Goal: Task Accomplishment & Management: Manage account settings

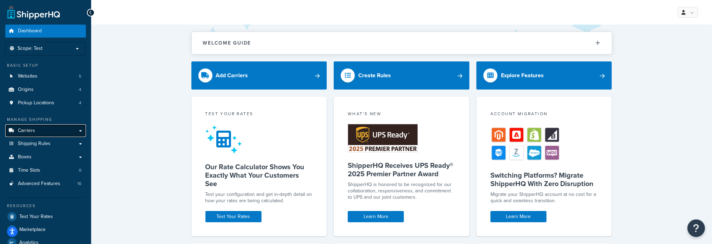
click at [22, 131] on span "Carriers" at bounding box center [26, 131] width 17 height 6
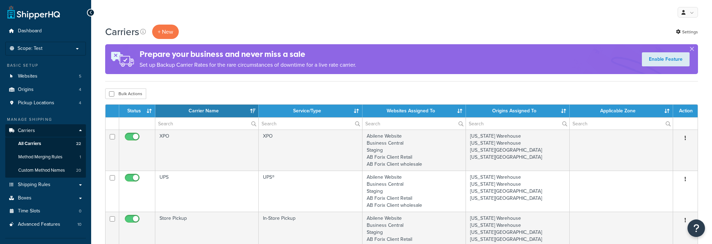
select select "15"
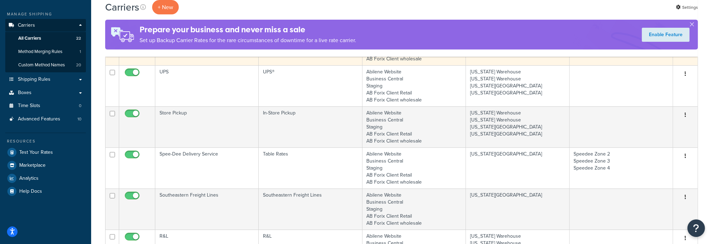
scroll to position [140, 0]
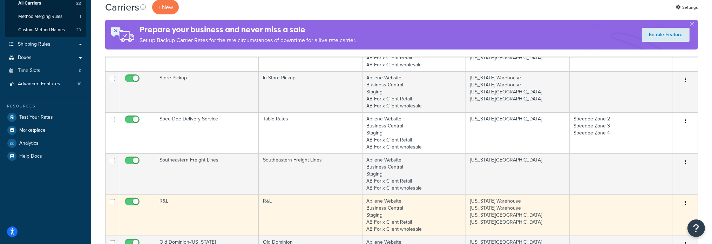
click at [163, 200] on td "R&L" at bounding box center [206, 214] width 103 height 41
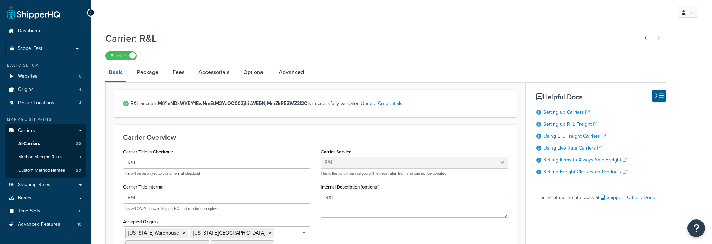
select select "rlFreight"
click at [150, 72] on link "Package" at bounding box center [147, 72] width 29 height 17
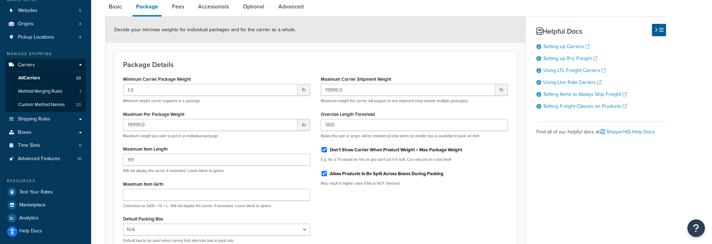
scroll to position [70, 0]
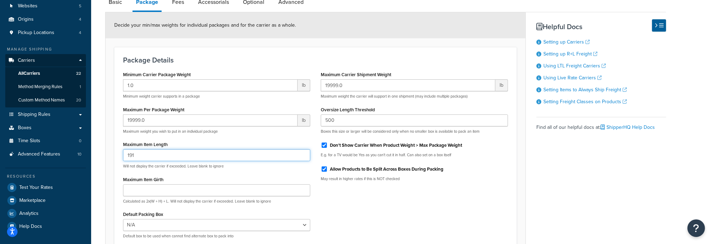
click at [152, 154] on input "191" at bounding box center [216, 155] width 187 height 12
click at [144, 158] on input "191" at bounding box center [216, 155] width 187 height 12
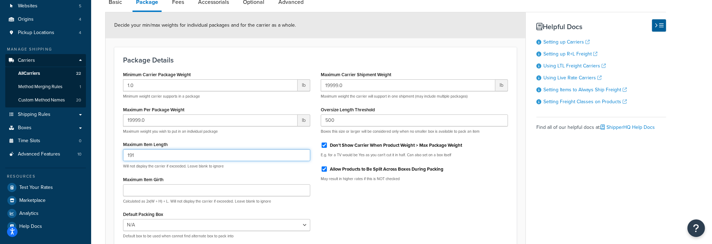
drag, startPoint x: 146, startPoint y: 154, endPoint x: 111, endPoint y: 155, distance: 34.7
click at [112, 154] on form "Decide your min/max weights for individual packages and for the carrier as a wh…" at bounding box center [316, 146] width 420 height 269
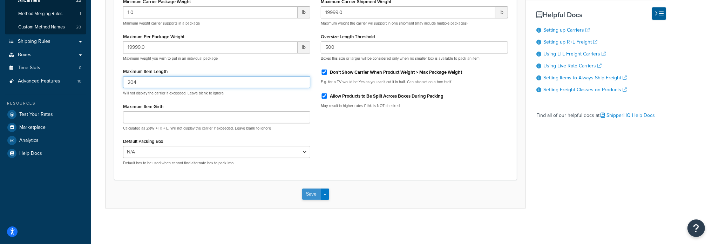
type input "204"
click at [311, 191] on button "Save" at bounding box center [311, 193] width 19 height 11
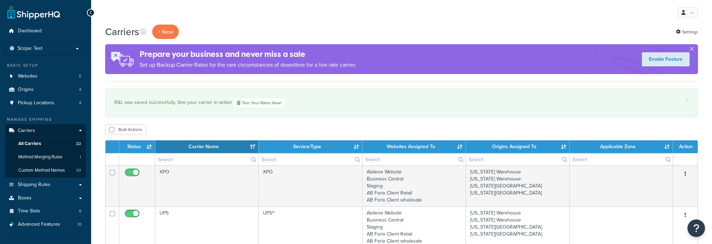
select select "15"
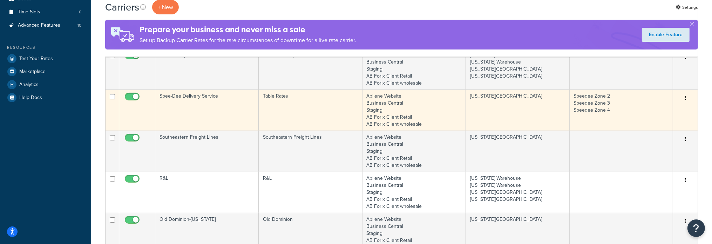
scroll to position [210, 0]
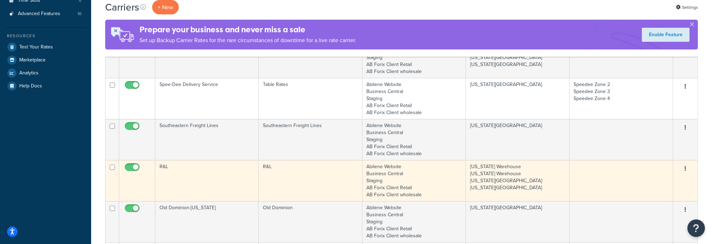
click at [164, 165] on td "R&L" at bounding box center [206, 180] width 103 height 41
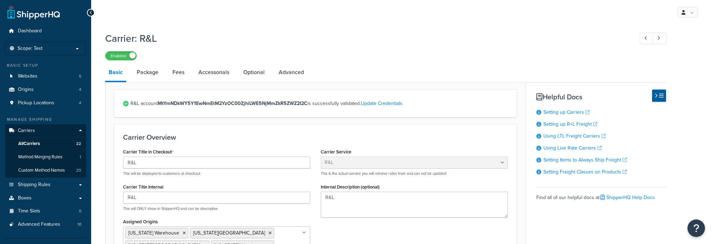
select select "rlFreight"
click at [138, 70] on link "Package" at bounding box center [147, 72] width 29 height 17
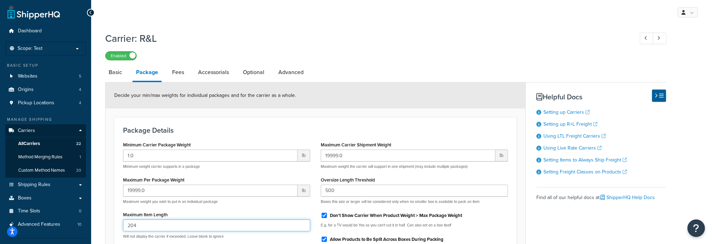
click at [169, 223] on input "204" at bounding box center [216, 225] width 187 height 12
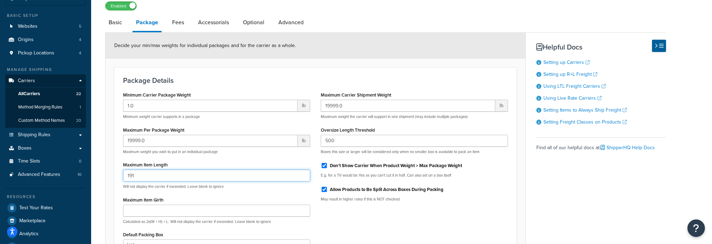
scroll to position [143, 0]
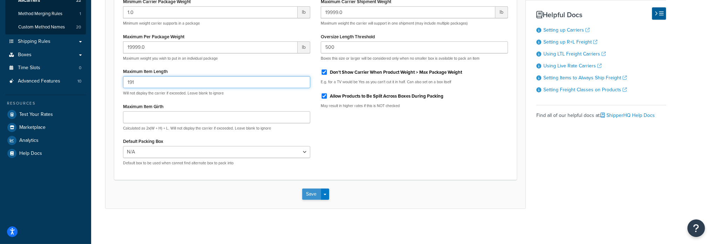
type input "191"
click at [311, 193] on button "Save" at bounding box center [311, 193] width 19 height 11
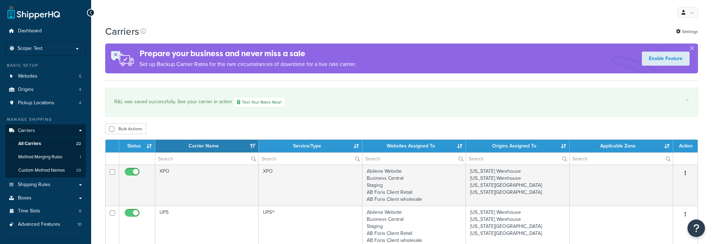
select select "15"
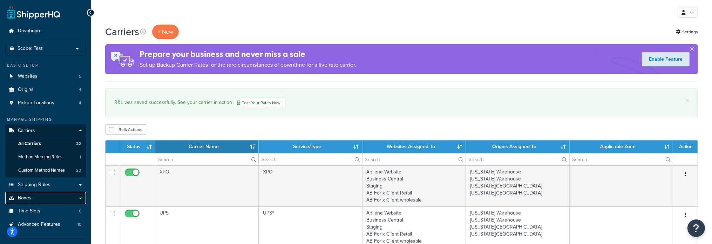
click at [33, 199] on link "Boxes" at bounding box center [45, 197] width 81 height 13
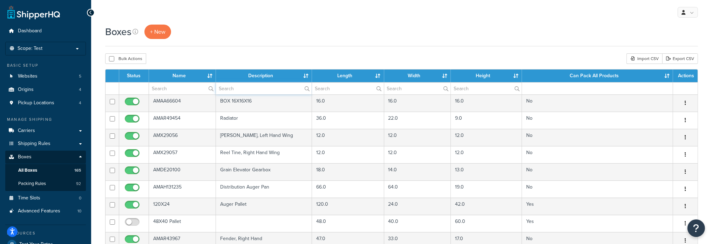
click at [244, 93] on input "text" at bounding box center [263, 88] width 95 height 12
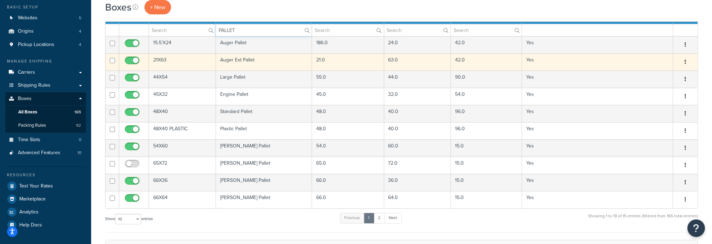
scroll to position [70, 0]
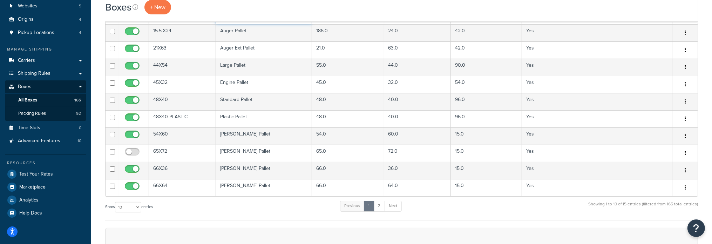
type input "PALLET"
click at [138, 206] on select "10 15 25 50 100 1000" at bounding box center [128, 207] width 26 height 11
select select "25"
click at [116, 202] on select "10 15 25 50 100 1000" at bounding box center [128, 207] width 26 height 11
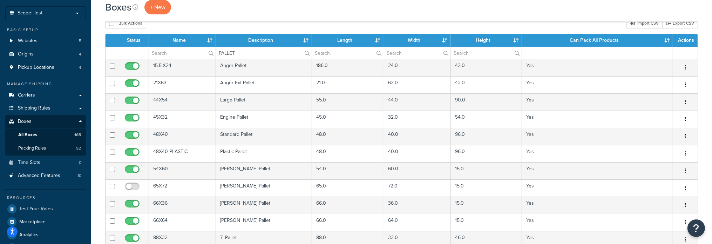
scroll to position [35, 0]
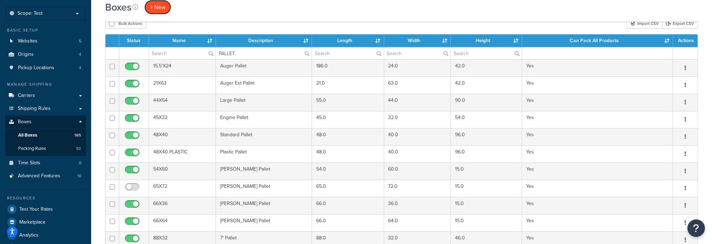
click at [152, 8] on span "+ New" at bounding box center [157, 7] width 15 height 8
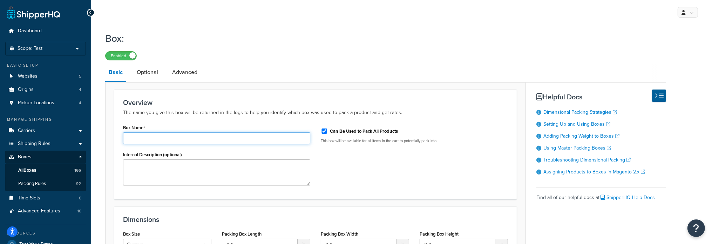
click at [163, 137] on input "Box Name" at bounding box center [216, 138] width 187 height 12
type input "204X24"
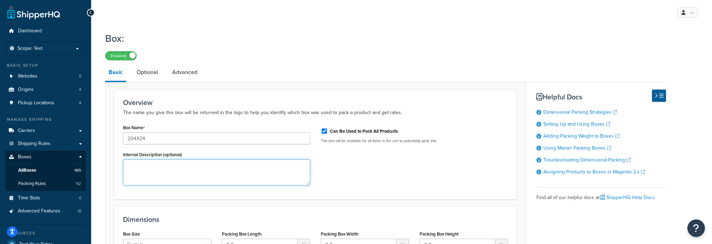
click at [203, 167] on textarea "Internal Description (optional)" at bounding box center [216, 172] width 187 height 26
type textarea "a"
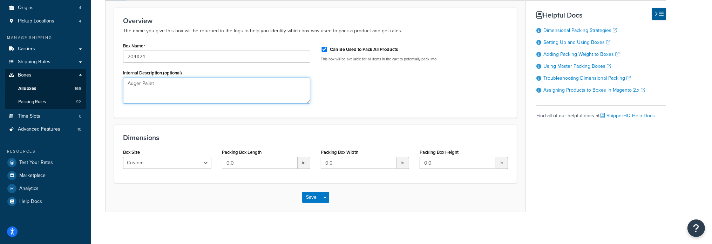
scroll to position [84, 0]
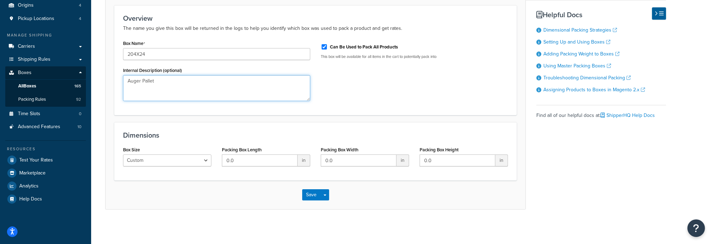
type textarea "Auger Pallet"
click at [238, 161] on input "0.0" at bounding box center [260, 160] width 76 height 12
type input "204"
type input "24"
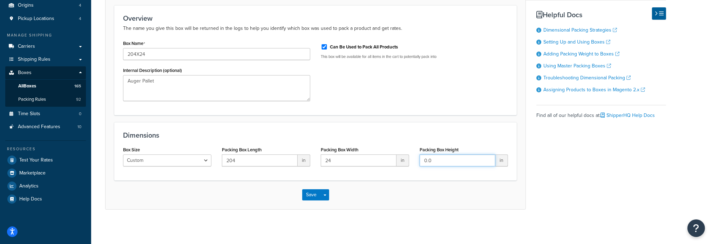
type input "6"
type input "4"
click at [320, 194] on button "Save" at bounding box center [311, 194] width 19 height 11
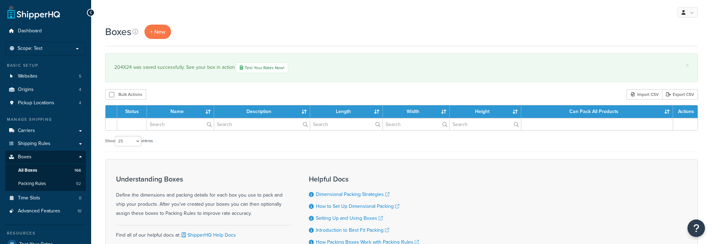
select select "25"
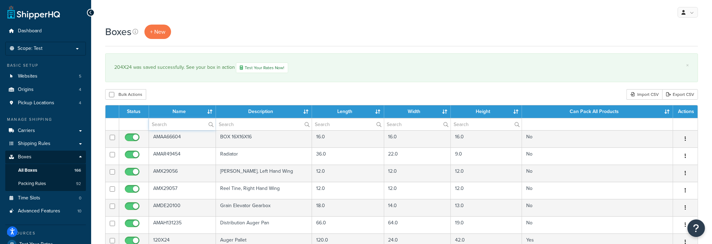
click at [187, 124] on input "text" at bounding box center [182, 124] width 67 height 12
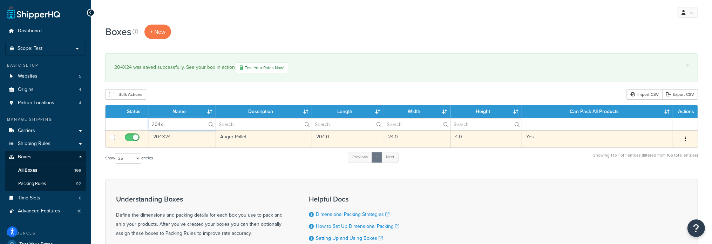
type input "204x"
click at [163, 133] on td "204X24" at bounding box center [182, 138] width 67 height 17
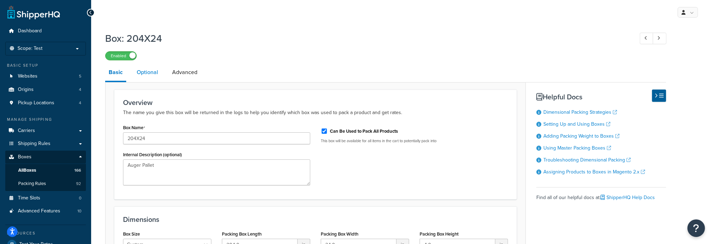
click at [156, 73] on link "Optional" at bounding box center [147, 72] width 28 height 17
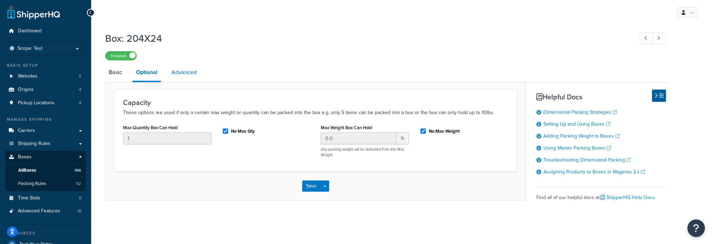
click at [191, 70] on link "Advanced" at bounding box center [184, 72] width 32 height 17
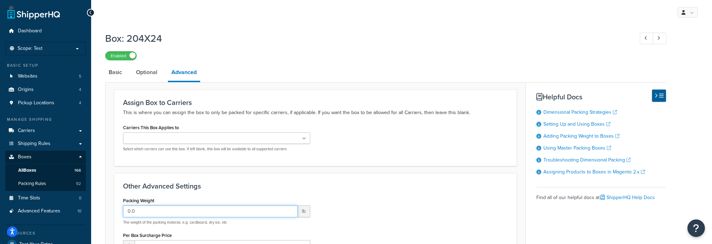
click at [217, 214] on input "0.0" at bounding box center [210, 211] width 175 height 12
drag, startPoint x: 217, startPoint y: 214, endPoint x: 76, endPoint y: 229, distance: 142.0
click at [76, 229] on div "Dashboard Scope: Test Basic Setup Websites 5 Origins 4 Pickup Locations 4 Manag…" at bounding box center [356, 208] width 712 height 417
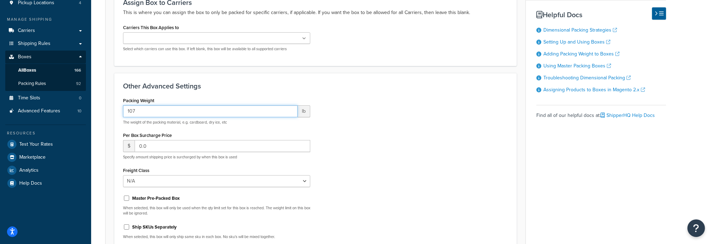
scroll to position [140, 0]
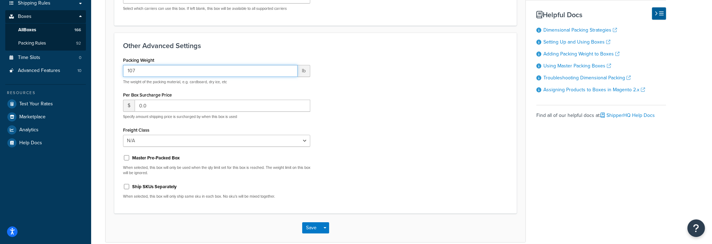
type input "107"
click at [284, 137] on select "N/A 50 55 60 65 70 77.5 85 92.5 100 110 125 150 175 200 250 300 400 500" at bounding box center [216, 141] width 187 height 12
click at [386, 123] on div "Packing Weight 107 lb The weight of the packing material, e.g. cardboard, dry i…" at bounding box center [315, 129] width 395 height 149
click at [305, 138] on select "N/A 50 55 60 65 70 77.5 85 92.5 100 110 125 150 175 200 250 300 400 500" at bounding box center [216, 141] width 187 height 12
select select "92.5"
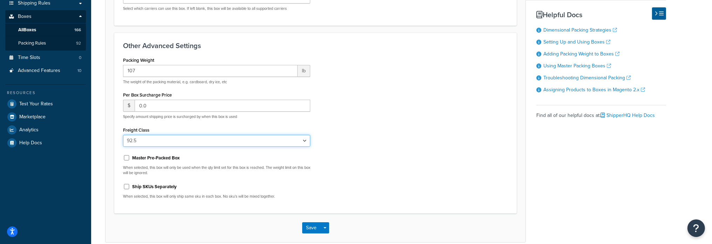
click at [123, 135] on select "N/A 50 55 60 65 70 77.5 85 92.5 100 110 125 150 175 200 250 300 400 500" at bounding box center [216, 141] width 187 height 12
click at [316, 227] on button "Save" at bounding box center [311, 227] width 19 height 11
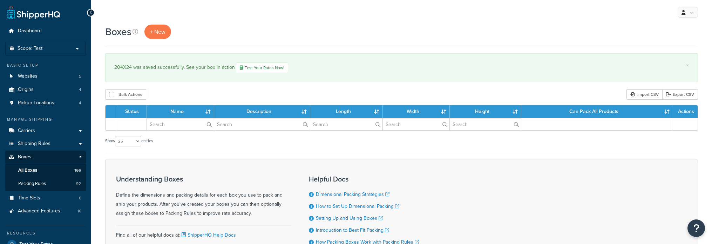
select select "25"
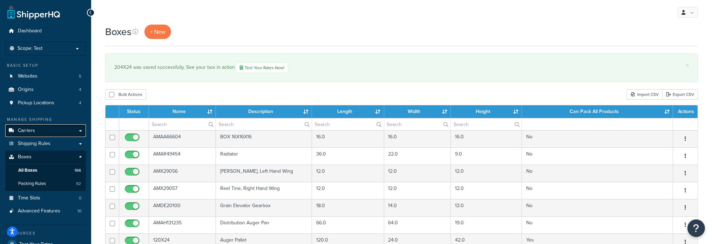
click at [43, 132] on link "Carriers" at bounding box center [45, 130] width 81 height 13
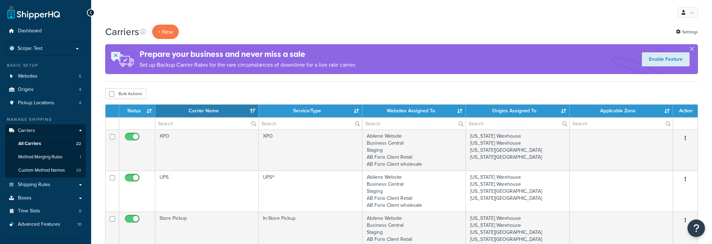
select select "15"
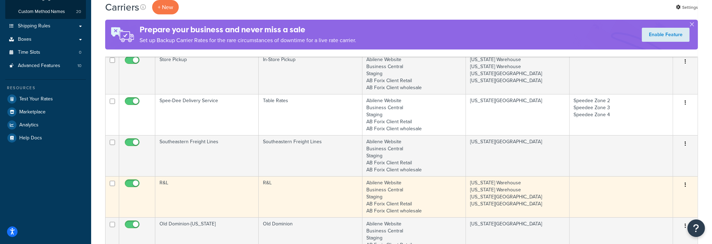
scroll to position [175, 0]
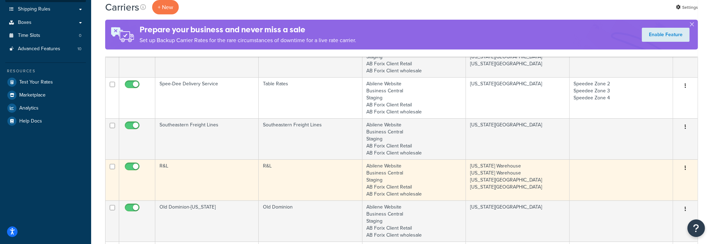
click at [168, 165] on td "R&L" at bounding box center [206, 179] width 103 height 41
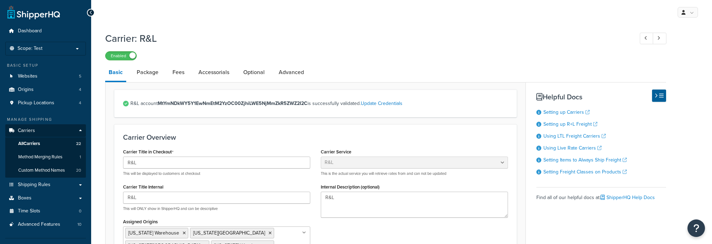
select select "rlFreight"
click at [148, 72] on link "Package" at bounding box center [147, 72] width 29 height 17
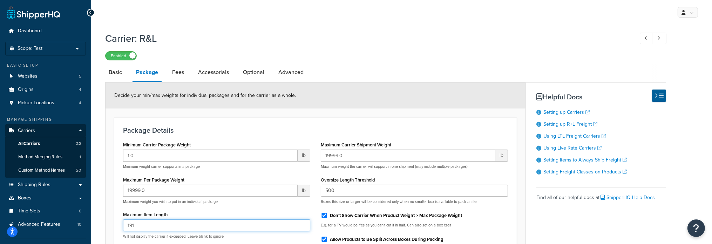
click at [140, 221] on input "191" at bounding box center [216, 225] width 187 height 12
drag, startPoint x: 137, startPoint y: 224, endPoint x: 107, endPoint y: 224, distance: 29.4
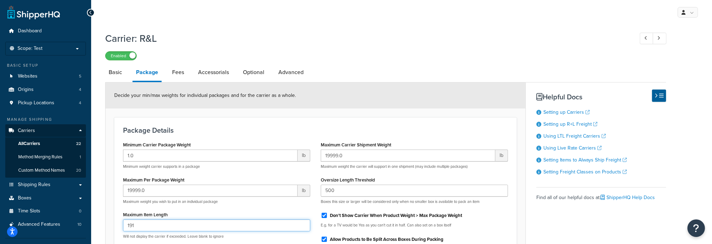
click at [107, 224] on form "Decide your min/max weights for individual packages and for the carrier as a wh…" at bounding box center [316, 216] width 420 height 269
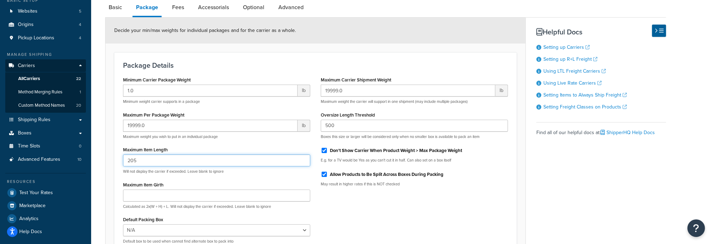
scroll to position [140, 0]
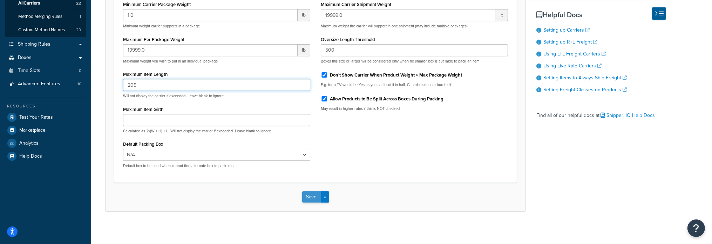
type input "205"
click at [314, 199] on button "Save" at bounding box center [311, 196] width 19 height 11
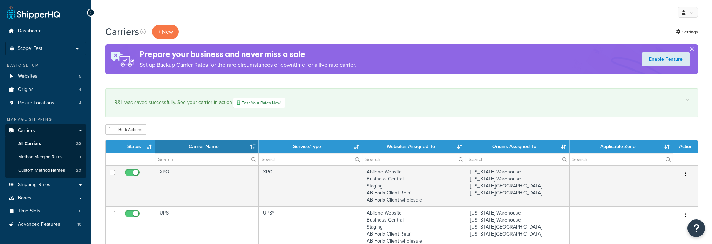
select select "15"
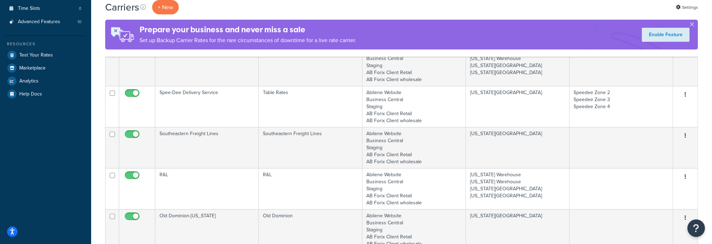
scroll to position [245, 0]
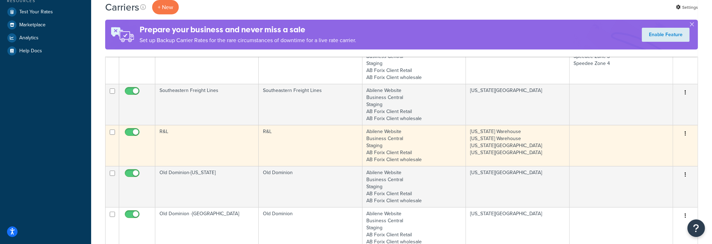
click at [161, 132] on td "R&L" at bounding box center [206, 145] width 103 height 41
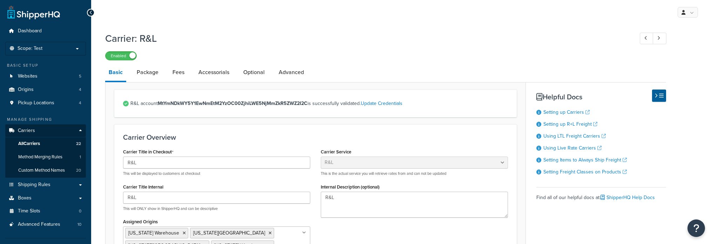
select select "rlFreight"
click at [152, 69] on link "Package" at bounding box center [147, 72] width 29 height 17
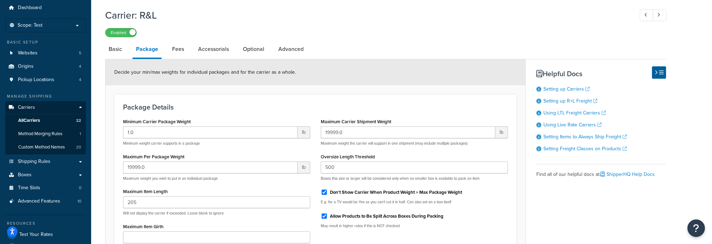
scroll to position [35, 0]
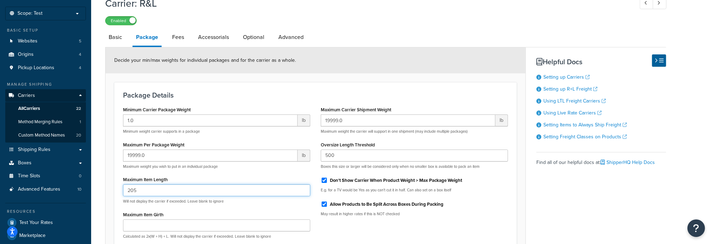
click at [148, 190] on input "205" at bounding box center [216, 190] width 187 height 12
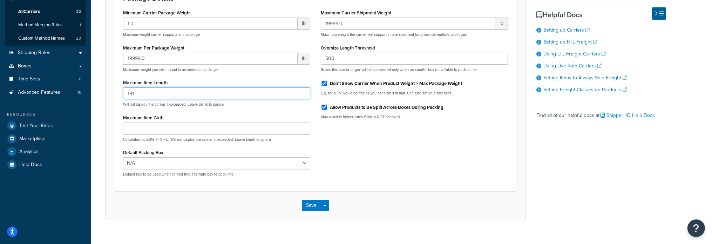
scroll to position [143, 0]
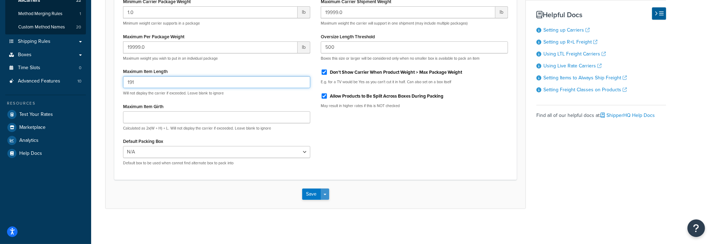
type input "191"
click at [327, 191] on button "Save Dropdown" at bounding box center [325, 193] width 8 height 11
click at [311, 194] on button "Save" at bounding box center [311, 193] width 19 height 11
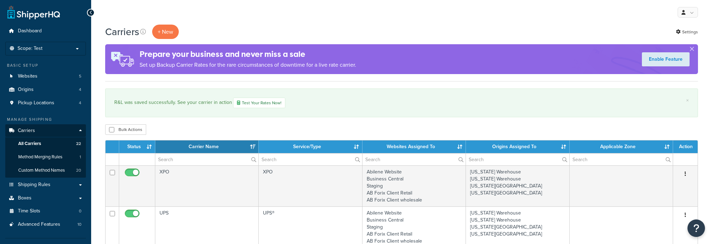
select select "15"
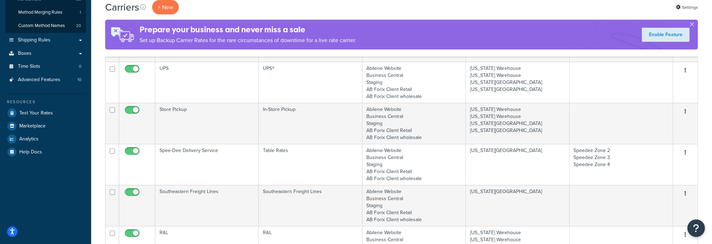
scroll to position [210, 0]
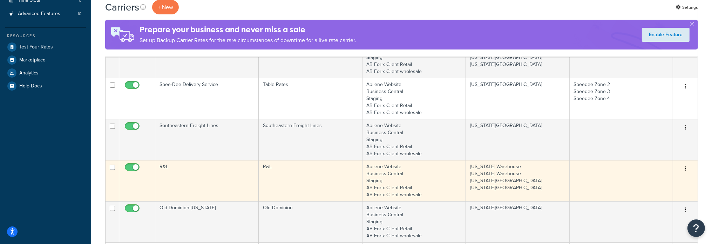
click at [165, 165] on td "R&L" at bounding box center [206, 180] width 103 height 41
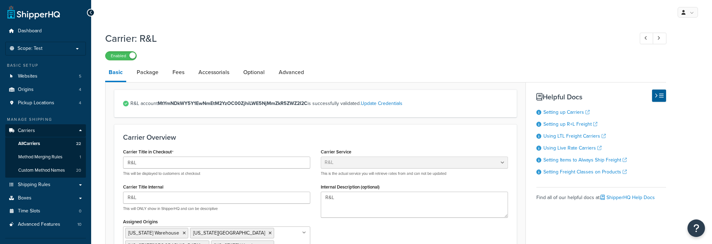
select select "rlFreight"
click at [158, 72] on link "Package" at bounding box center [147, 72] width 29 height 17
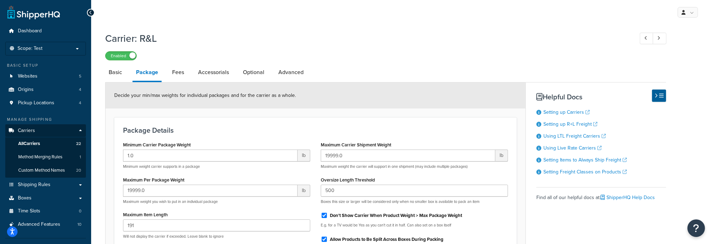
click at [154, 231] on div "191 Will not display the carrier if exceeded. Leave blank to ignore" at bounding box center [216, 229] width 187 height 20
click at [156, 226] on input "191" at bounding box center [216, 225] width 187 height 12
type input "1"
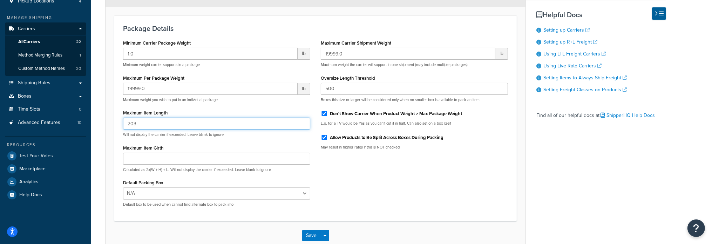
scroll to position [140, 0]
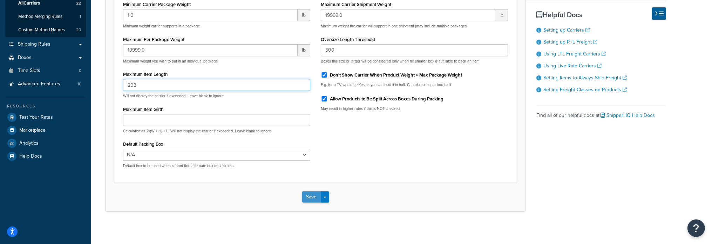
type input "203"
click at [313, 198] on button "Save" at bounding box center [311, 196] width 19 height 11
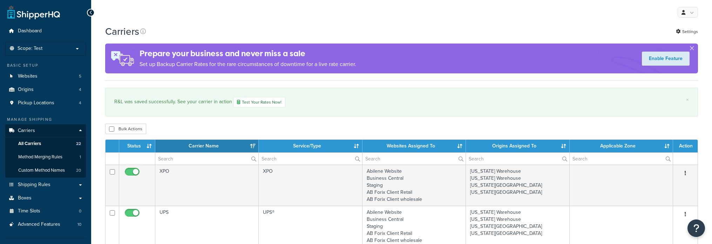
select select "15"
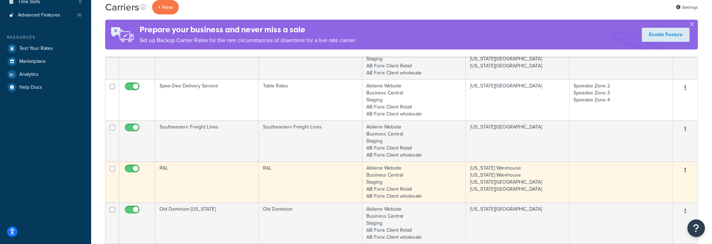
scroll to position [210, 0]
click at [171, 167] on td "R&L" at bounding box center [206, 180] width 103 height 41
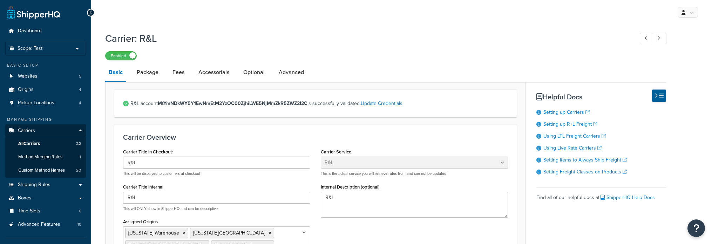
select select "rlFreight"
click at [142, 73] on link "Package" at bounding box center [147, 72] width 29 height 17
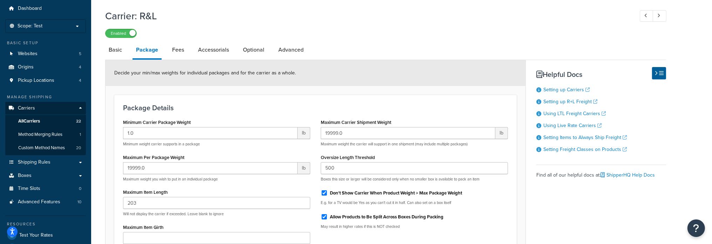
scroll to position [35, 0]
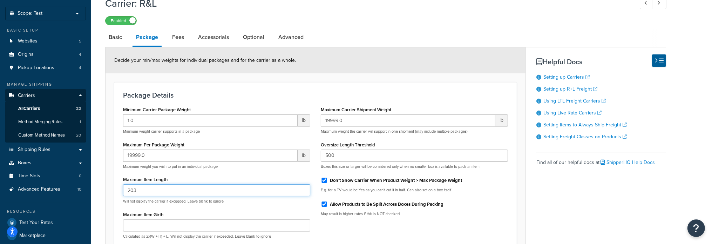
click at [165, 190] on input "203" at bounding box center [216, 190] width 187 height 12
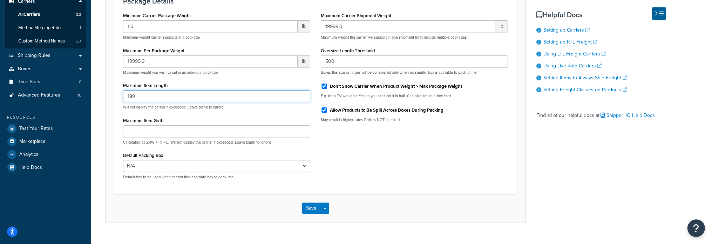
scroll to position [140, 0]
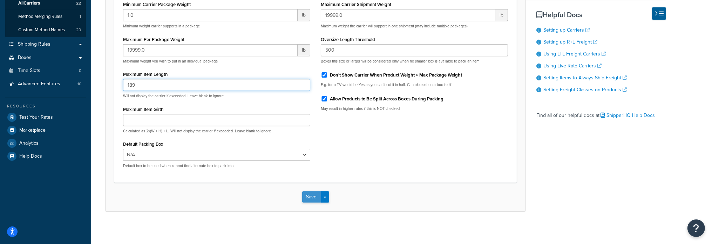
type input "189"
click at [306, 196] on button "Save" at bounding box center [311, 196] width 19 height 11
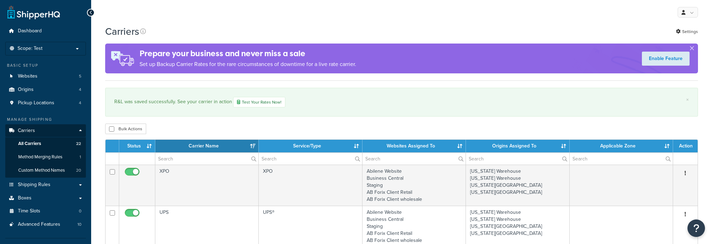
select select "15"
